Goal: Navigation & Orientation: Understand site structure

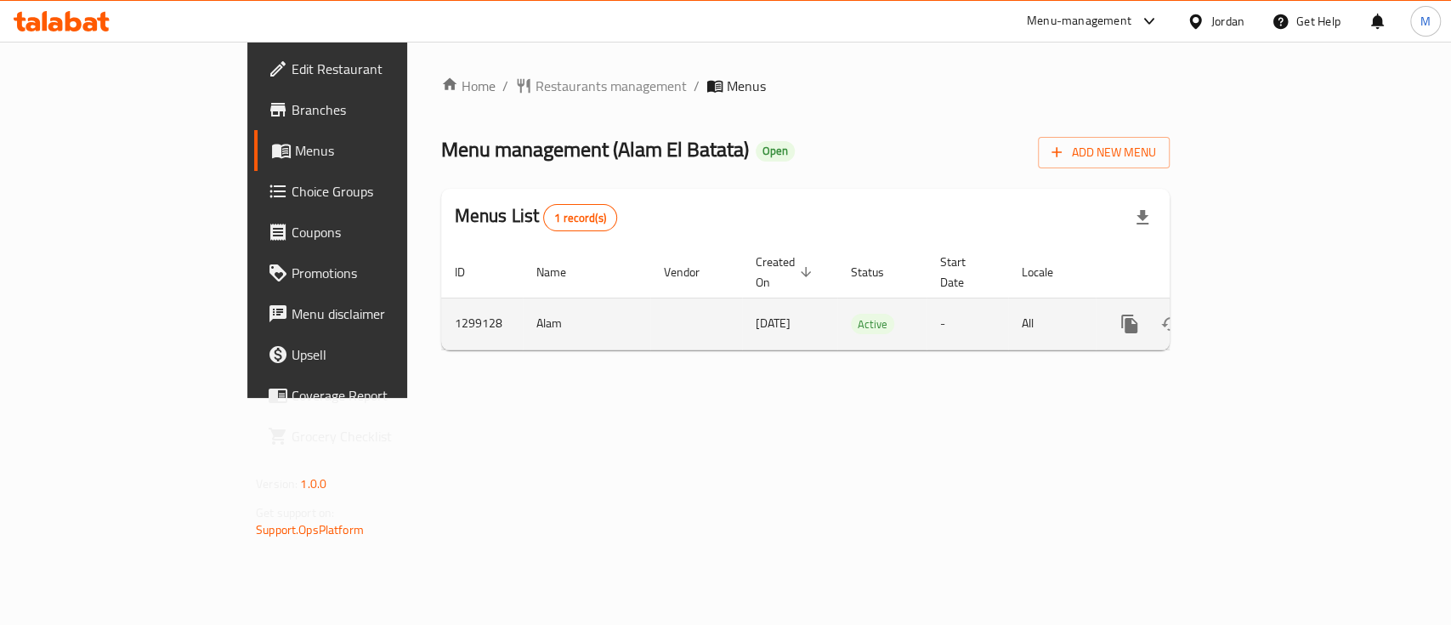
click at [1262, 314] on icon "enhanced table" at bounding box center [1252, 324] width 20 height 20
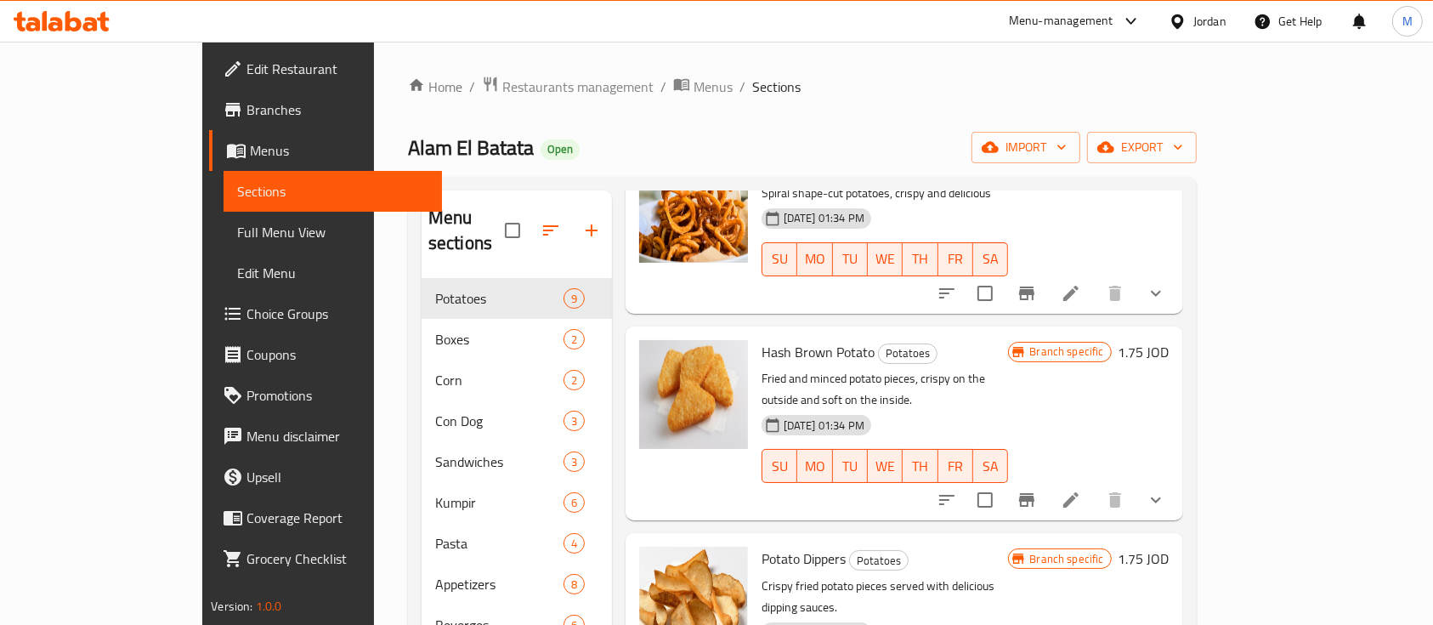
scroll to position [1088, 0]
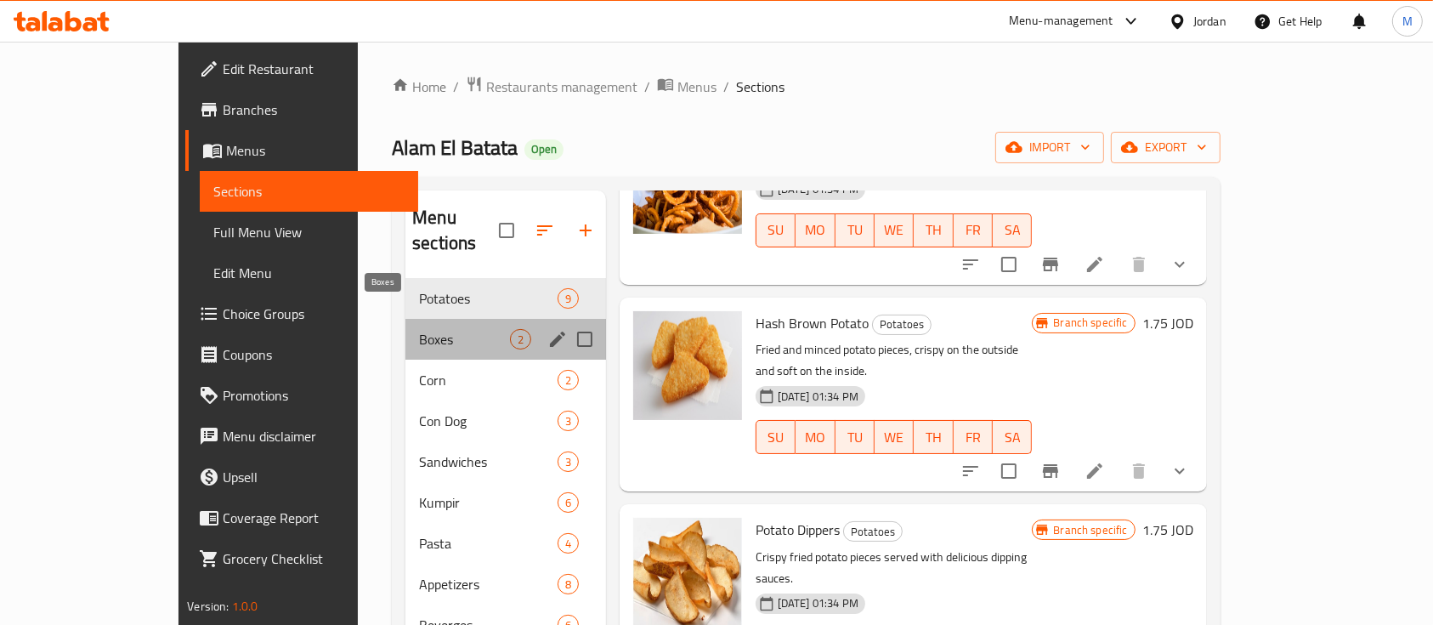
click at [419, 329] on span "Boxes" at bounding box center [464, 339] width 90 height 20
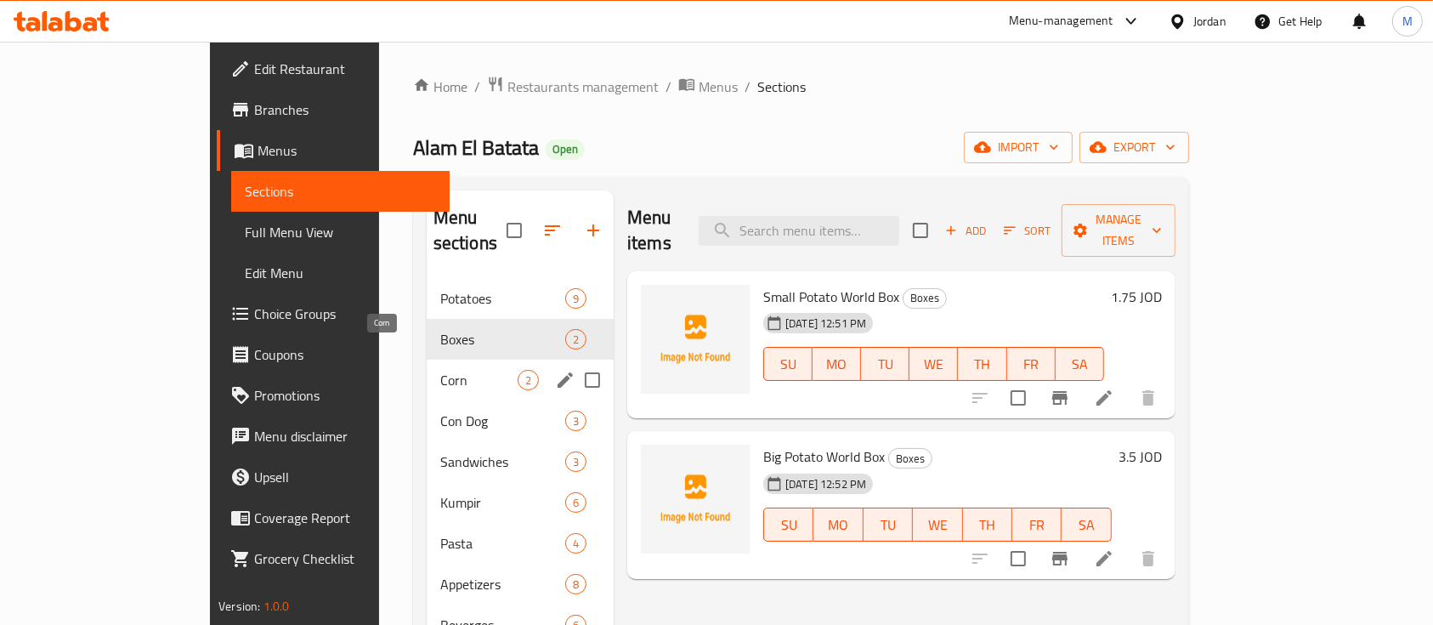
click at [440, 370] on span "Corn" at bounding box center [478, 380] width 77 height 20
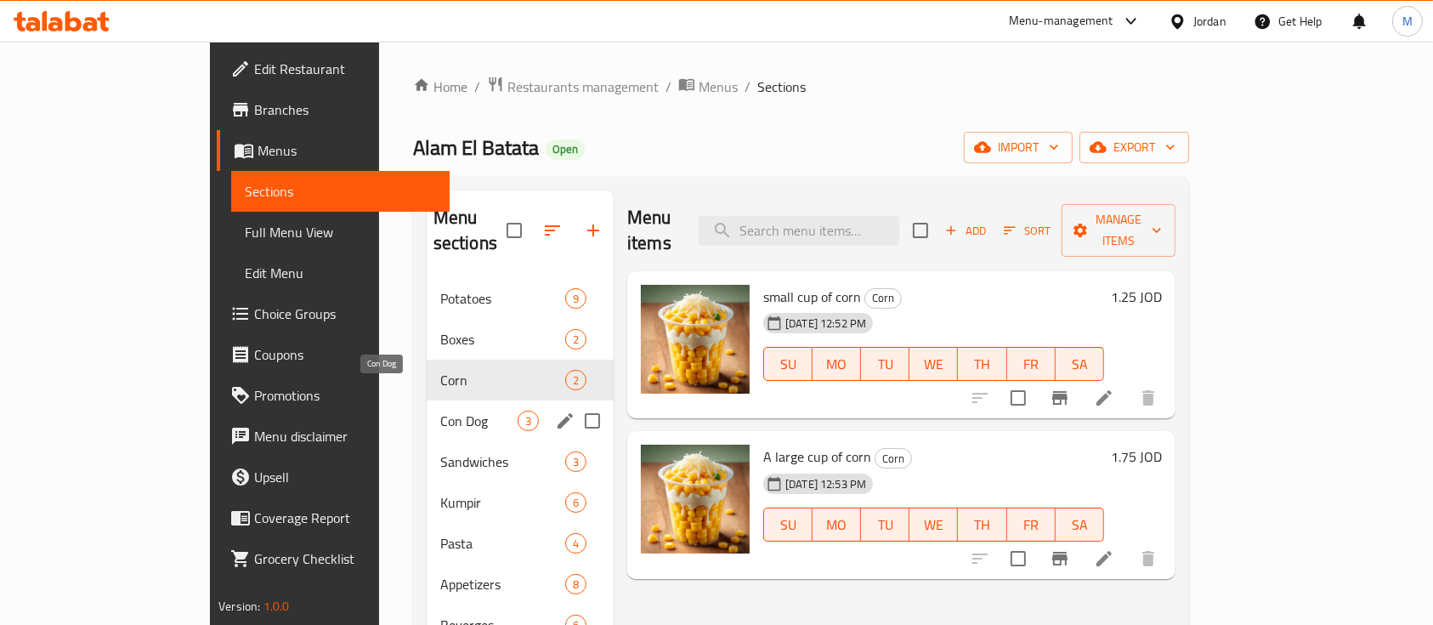
click at [440, 410] on span "Con Dog" at bounding box center [478, 420] width 77 height 20
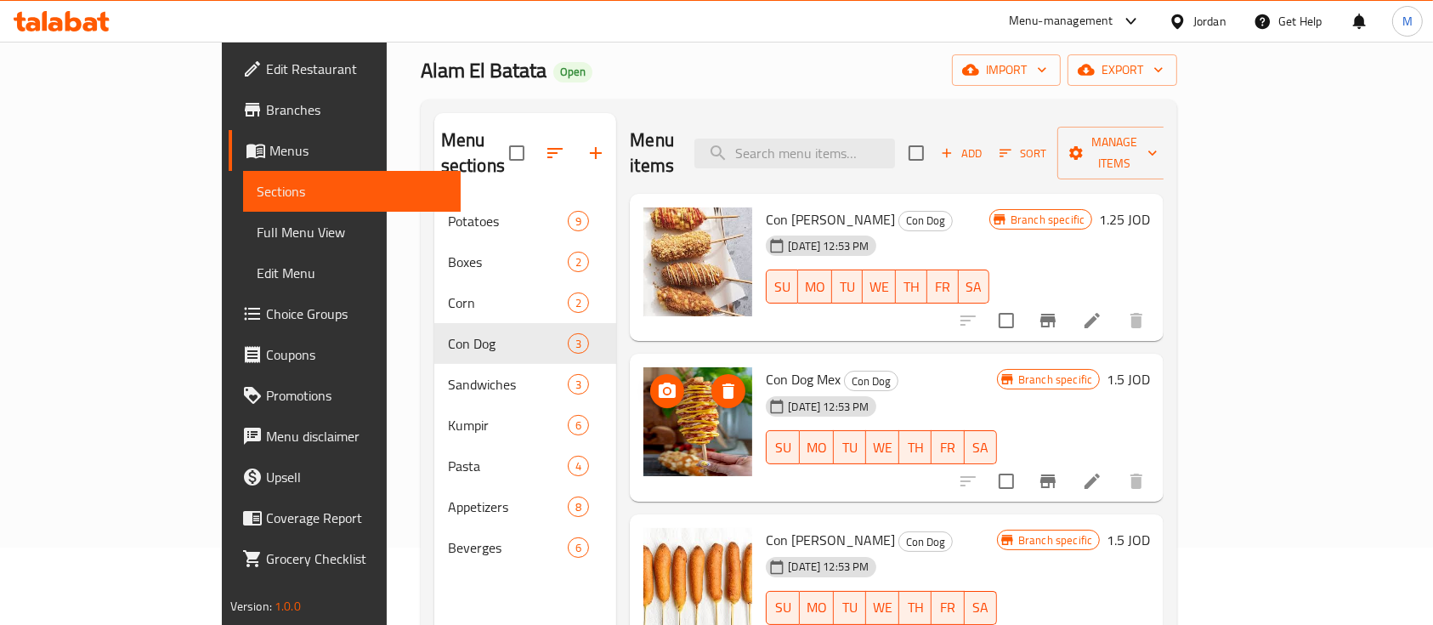
scroll to position [226, 0]
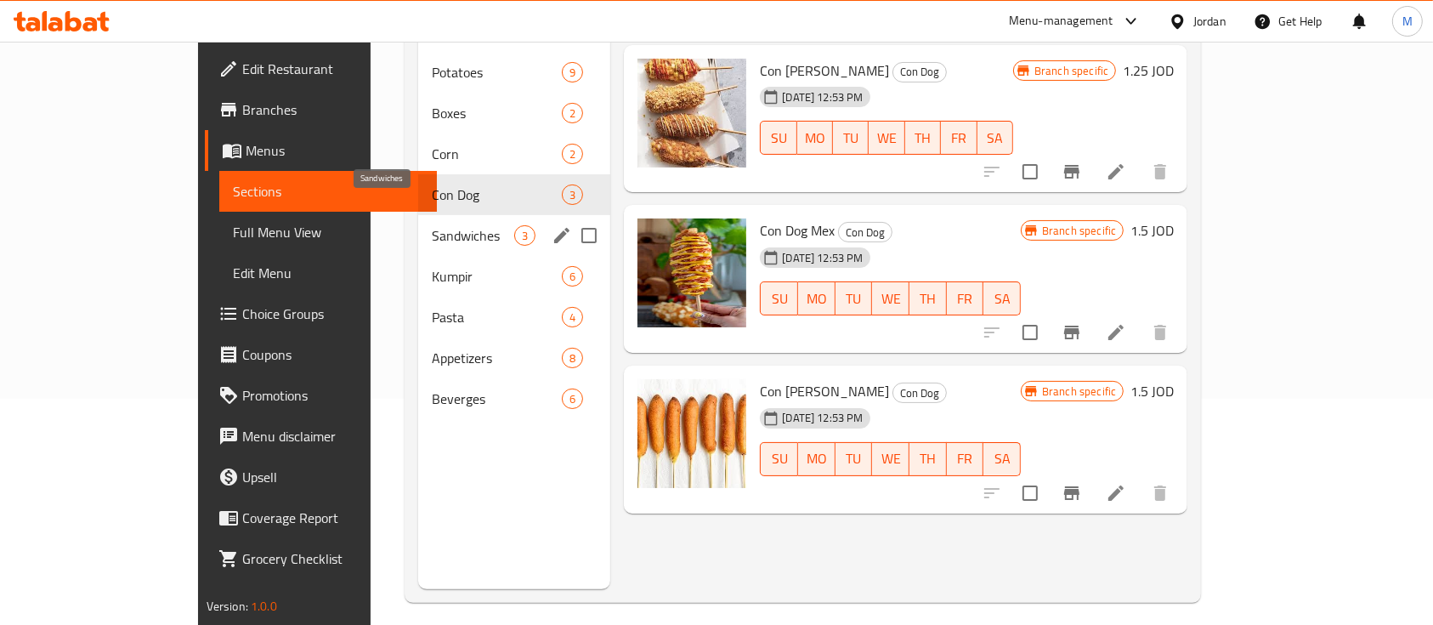
click at [432, 225] on span "Sandwiches" at bounding box center [473, 235] width 82 height 20
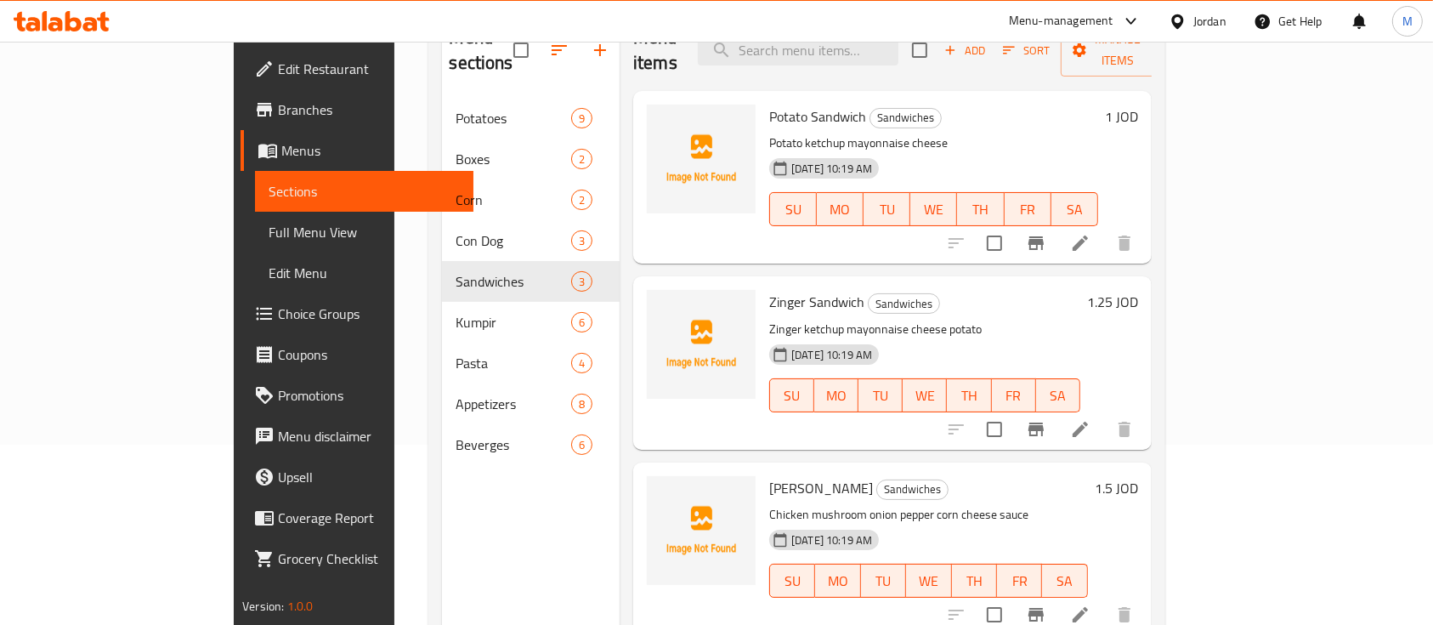
scroll to position [226, 0]
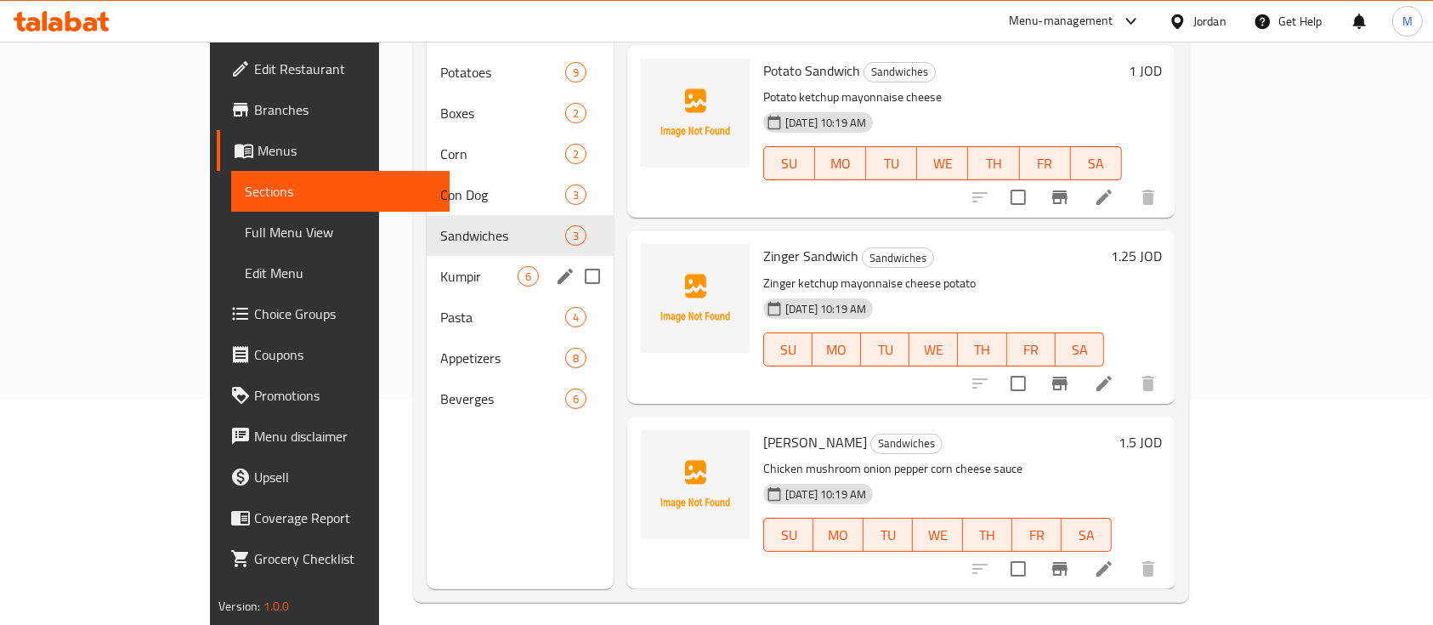
click at [440, 266] on span "Kumpir" at bounding box center [478, 276] width 77 height 20
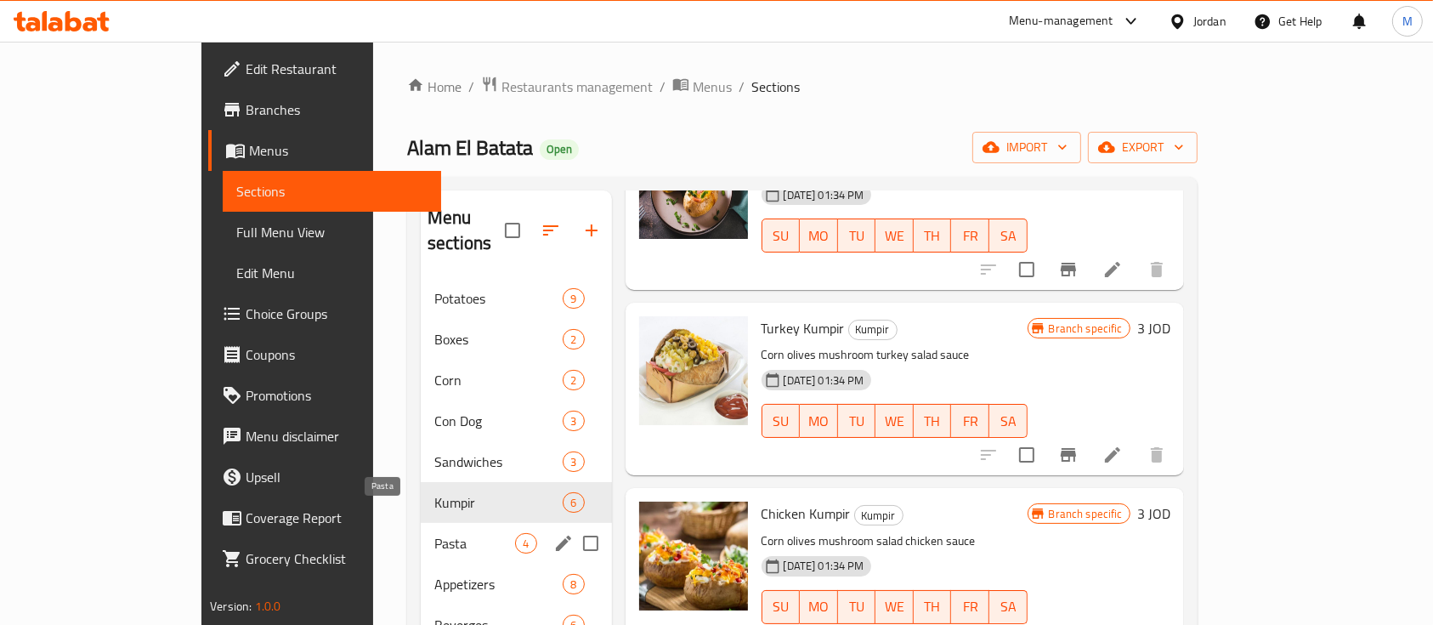
click at [434, 533] on span "Pasta" at bounding box center [474, 543] width 81 height 20
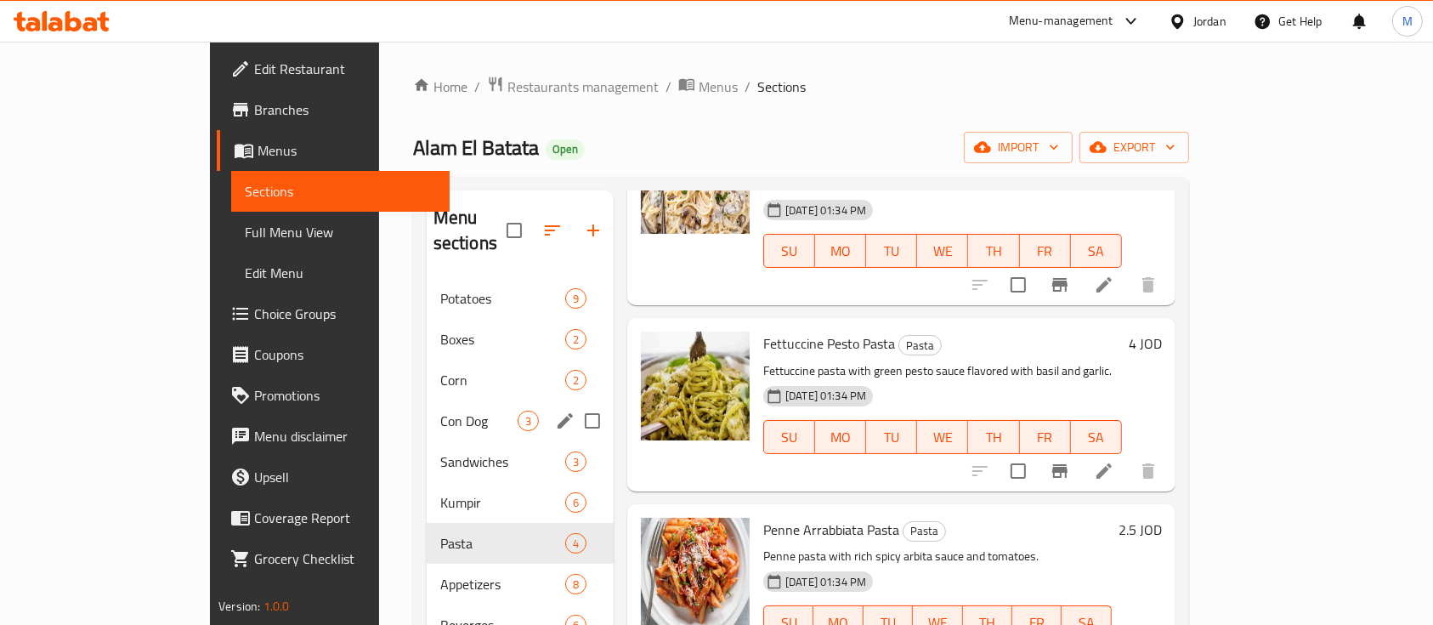
scroll to position [113, 0]
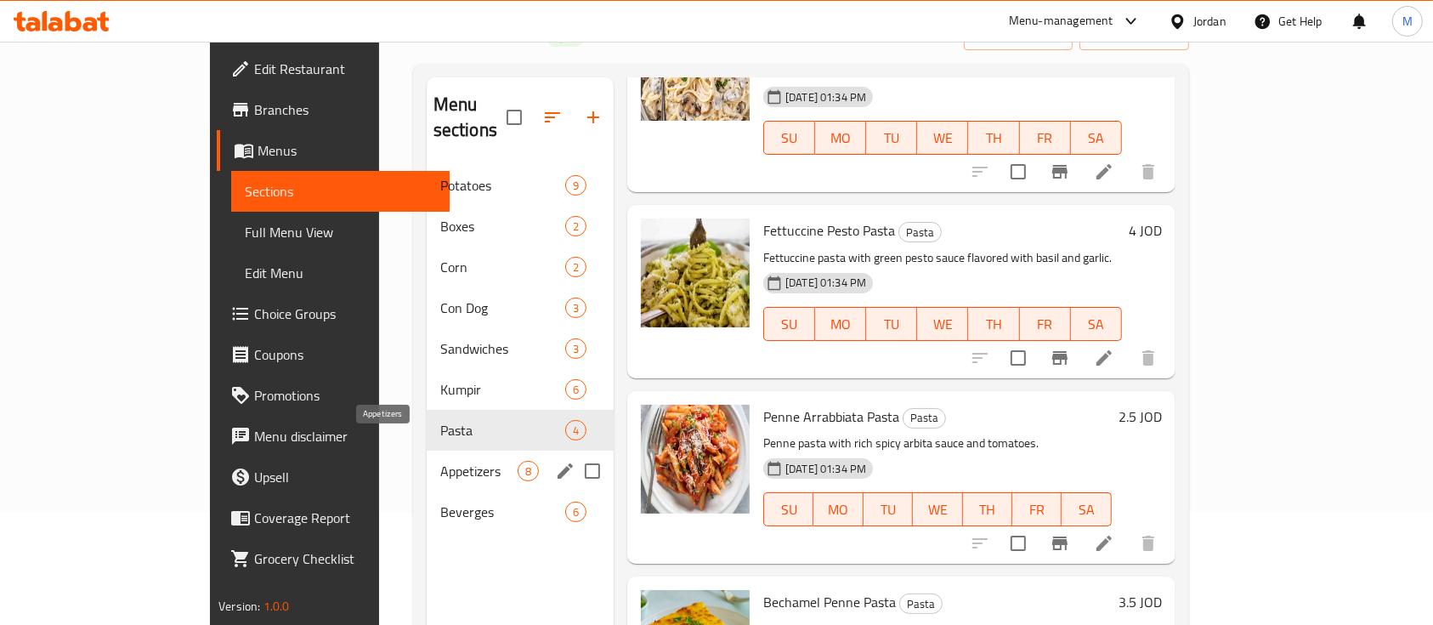
click at [440, 461] on span "Appetizers" at bounding box center [478, 471] width 77 height 20
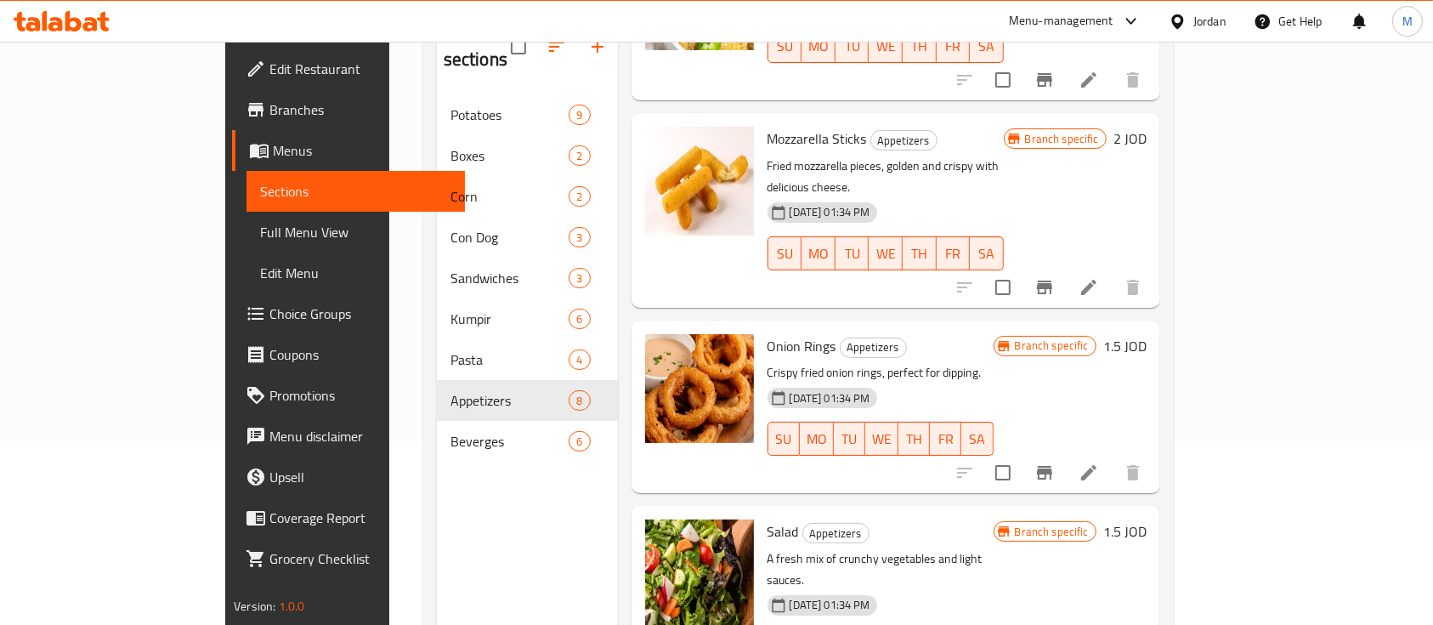
scroll to position [238, 0]
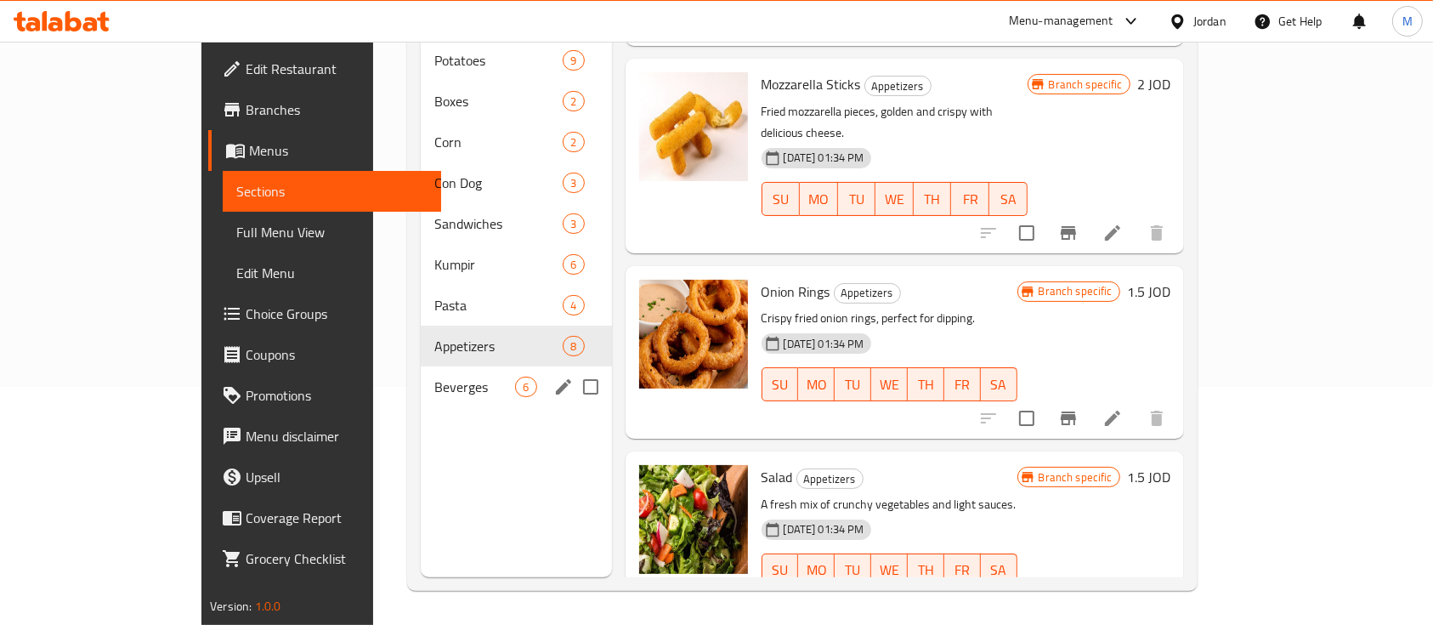
click at [434, 376] on span "Beverges" at bounding box center [474, 386] width 81 height 20
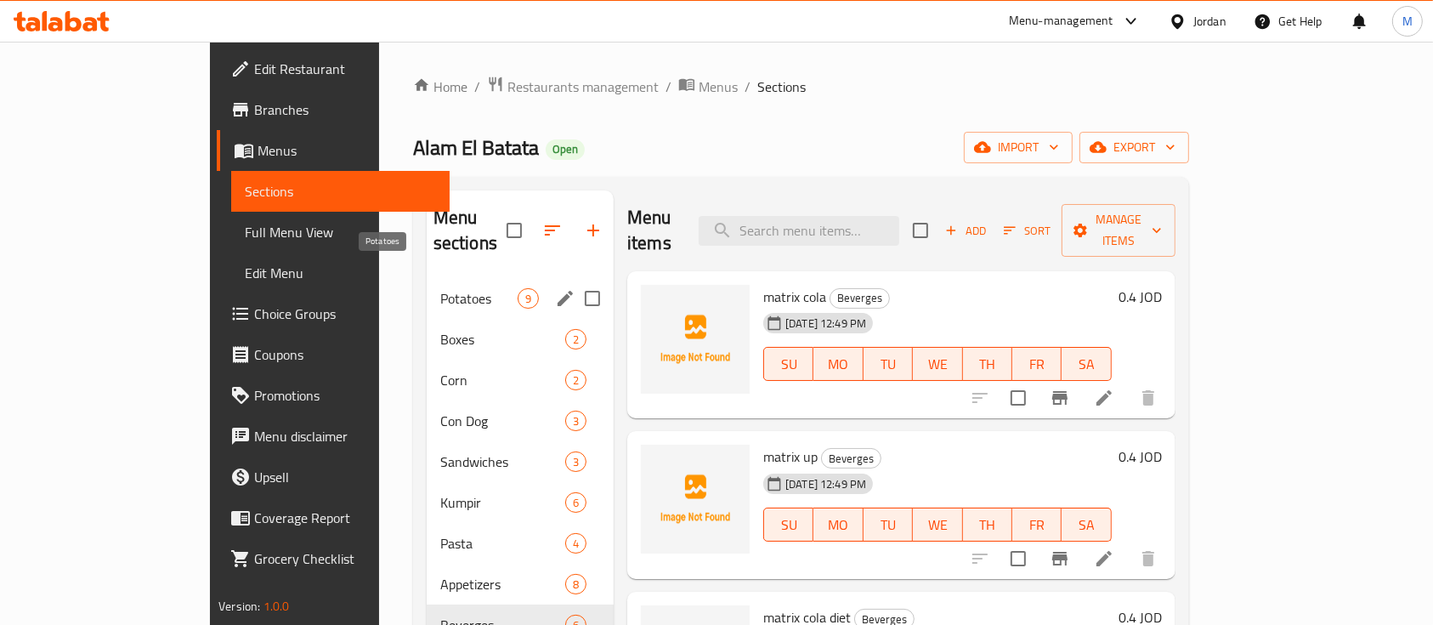
click at [440, 288] on span "Potatoes" at bounding box center [478, 298] width 77 height 20
